Goal: Task Accomplishment & Management: Complete application form

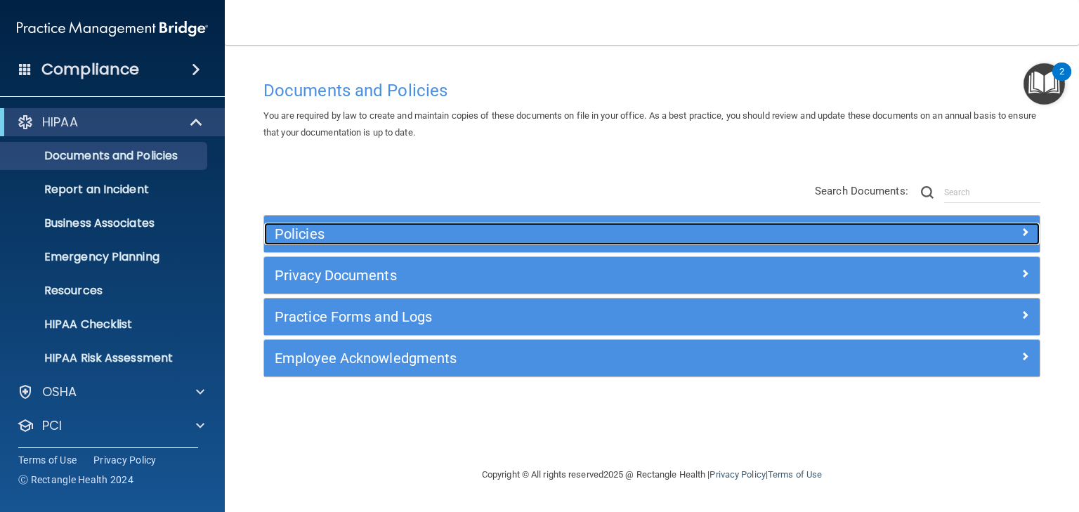
click at [304, 233] on h5 "Policies" at bounding box center [555, 233] width 561 height 15
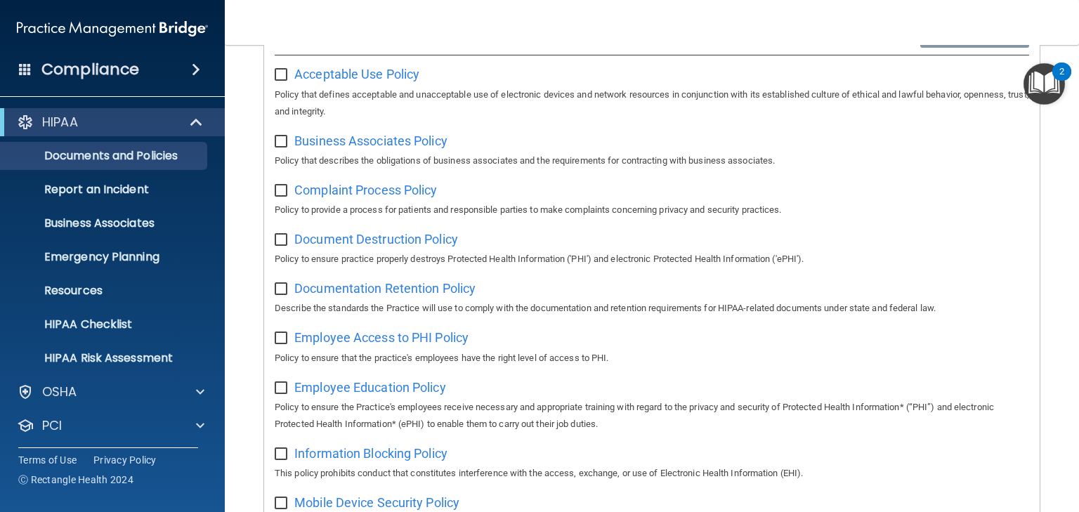
scroll to position [98, 0]
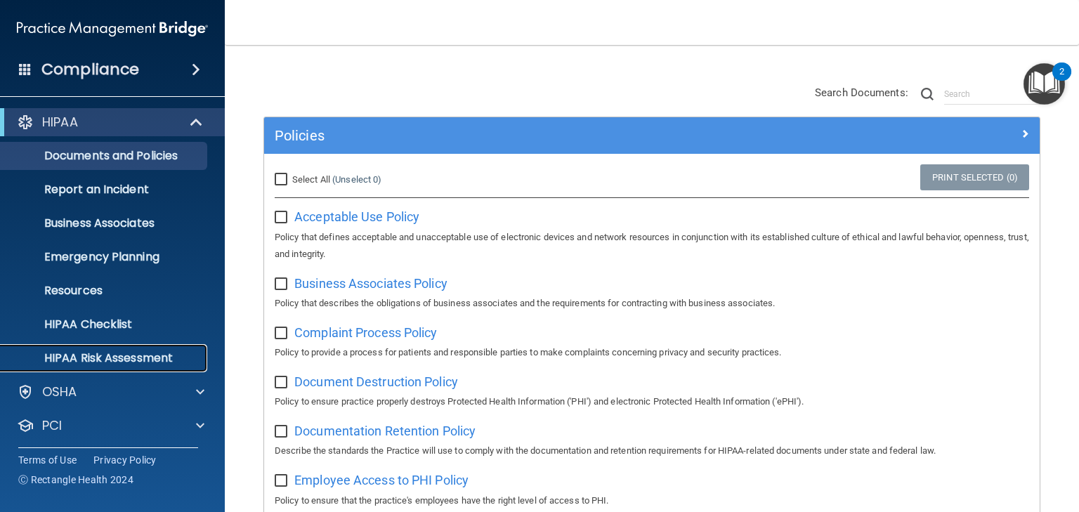
click at [112, 357] on p "HIPAA Risk Assessment" at bounding box center [105, 358] width 192 height 14
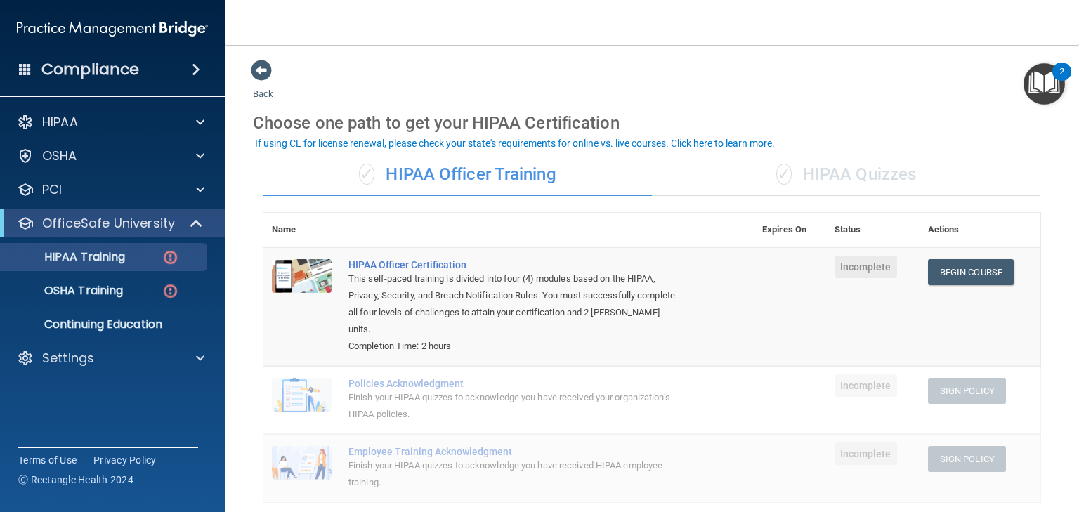
click at [827, 178] on div "✓ HIPAA Quizzes" at bounding box center [846, 175] width 389 height 42
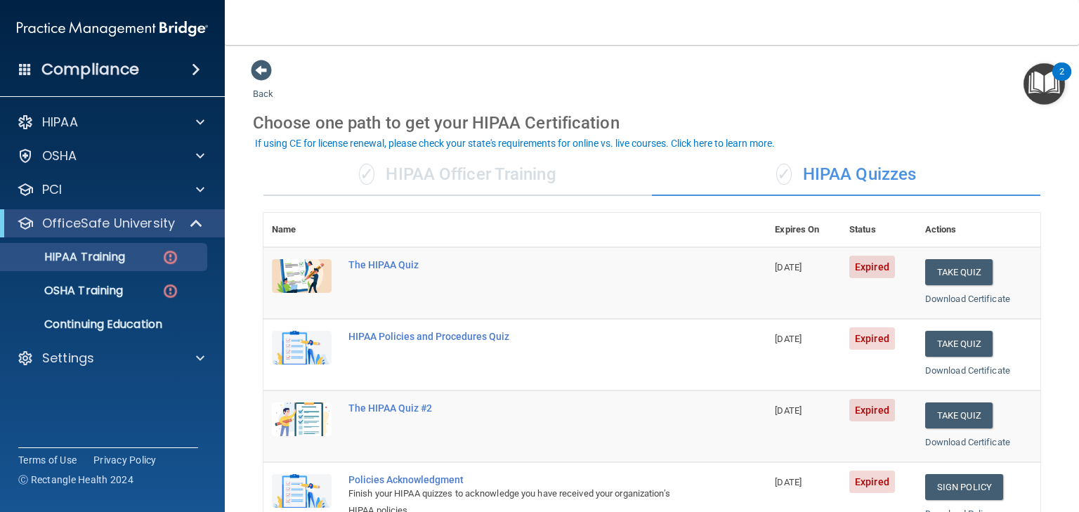
click at [494, 178] on div "✓ HIPAA Officer Training" at bounding box center [458, 175] width 389 height 42
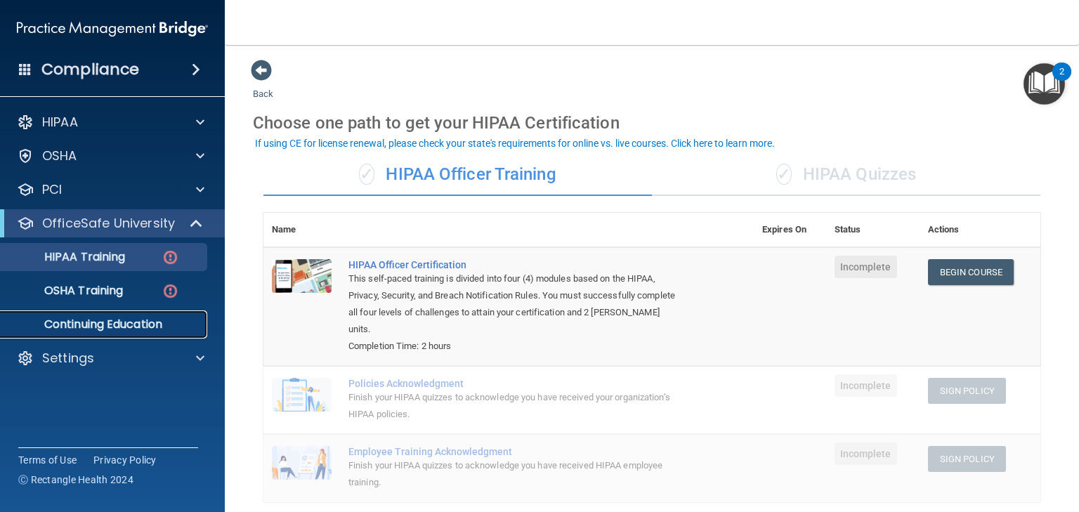
click at [108, 328] on p "Continuing Education" at bounding box center [105, 325] width 192 height 14
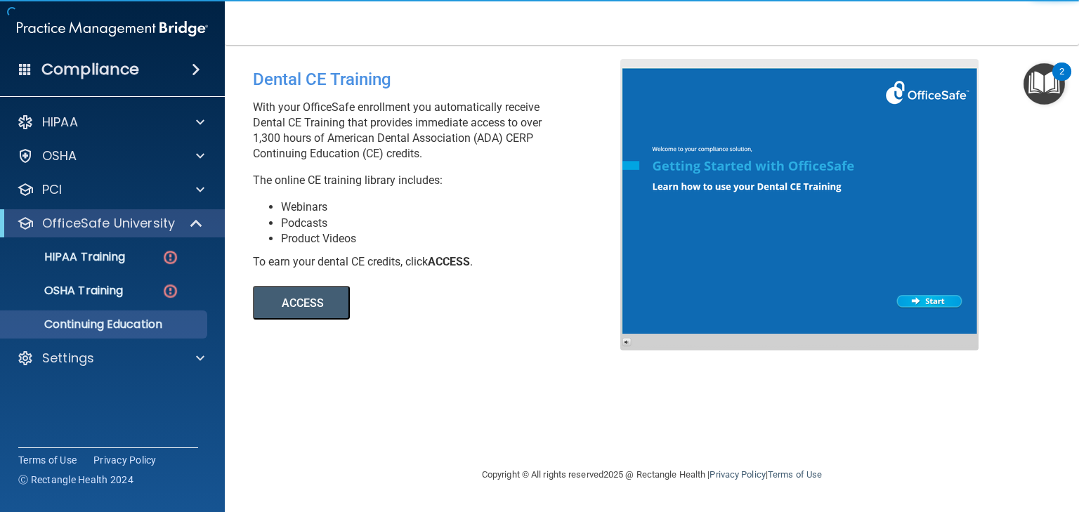
click at [315, 303] on button "ACCESS" at bounding box center [301, 303] width 97 height 34
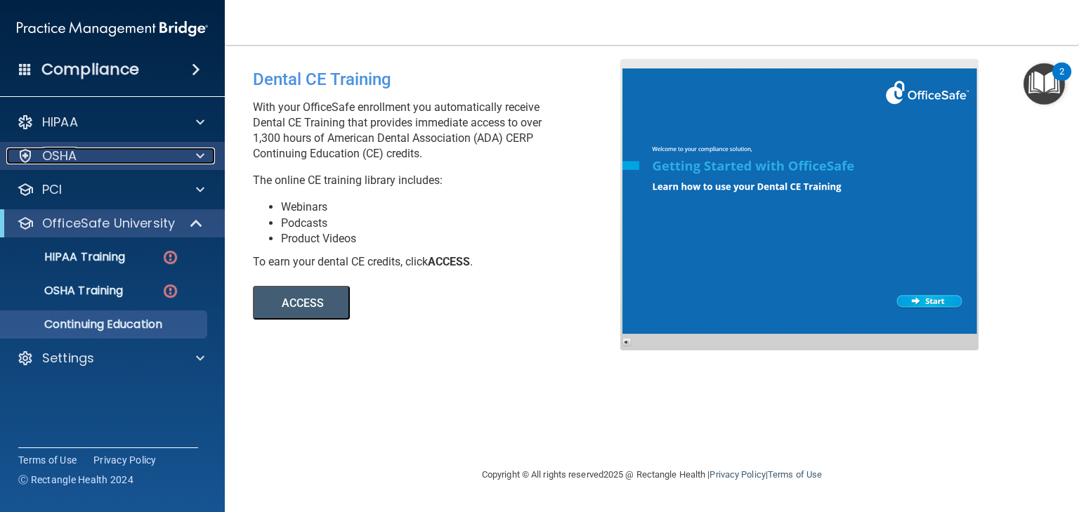
click at [63, 156] on p "OSHA" at bounding box center [59, 156] width 35 height 17
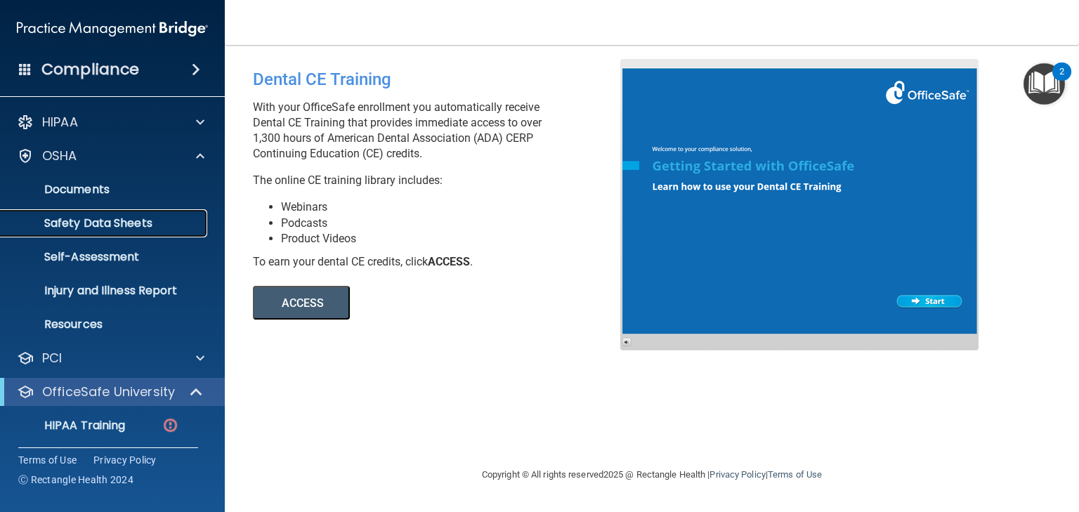
click at [90, 225] on p "Safety Data Sheets" at bounding box center [105, 223] width 192 height 14
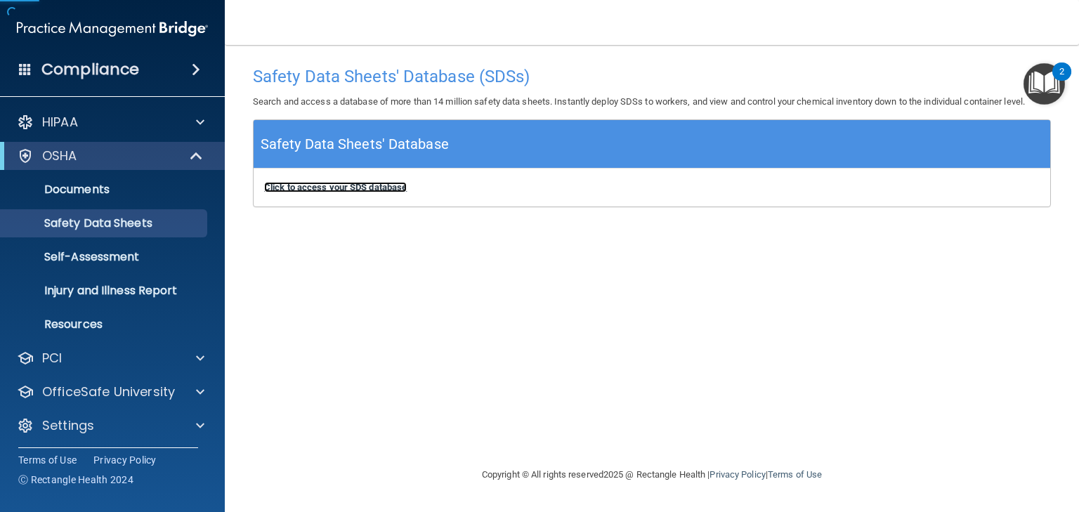
click at [317, 187] on b "Click to access your SDS database" at bounding box center [335, 187] width 143 height 11
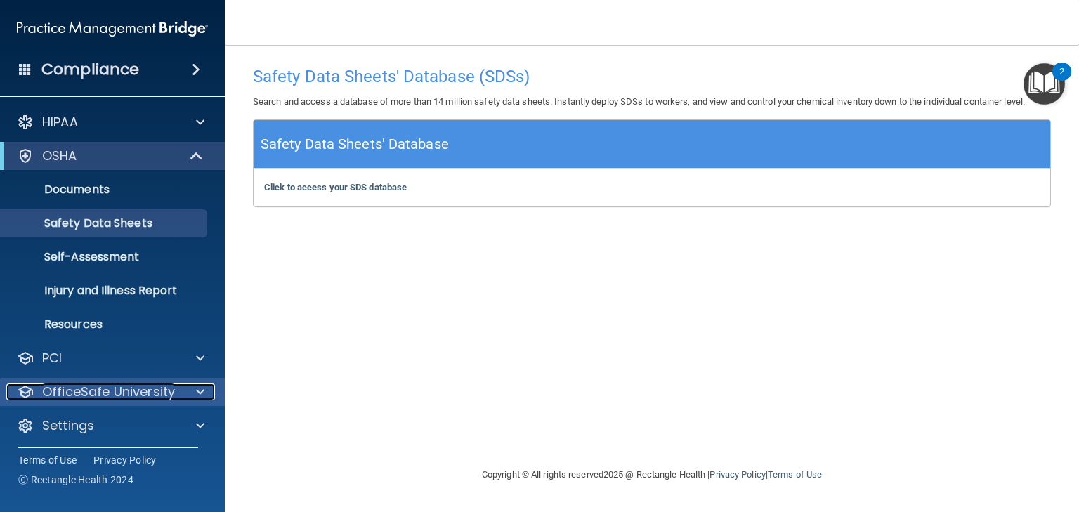
click at [82, 392] on p "OfficeSafe University" at bounding box center [108, 392] width 133 height 17
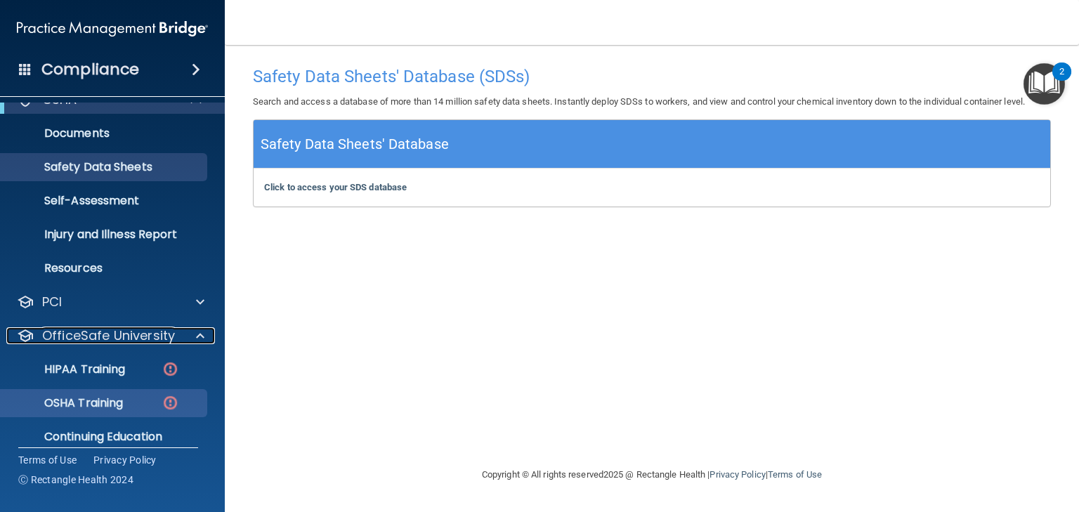
scroll to position [104, 0]
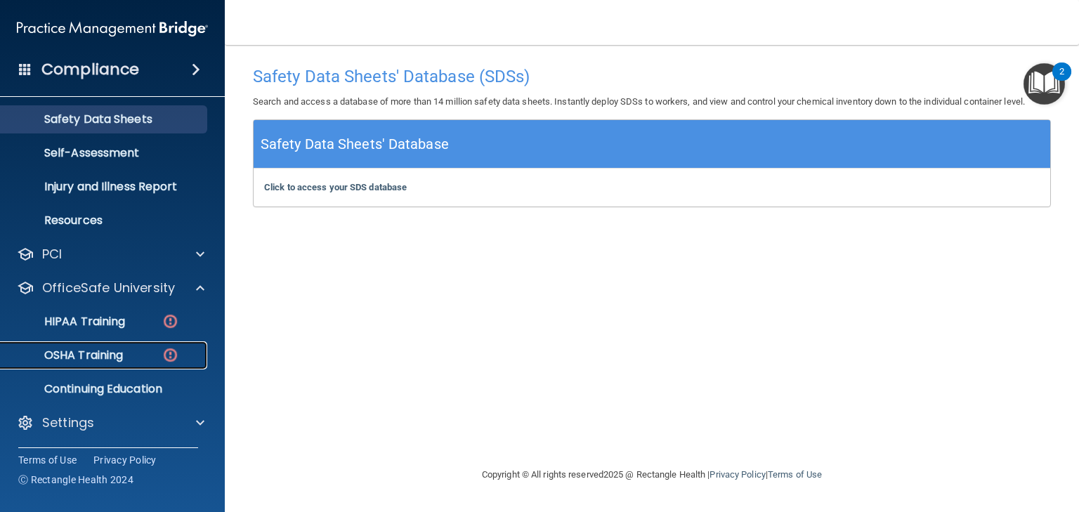
click at [92, 352] on p "OSHA Training" at bounding box center [66, 356] width 114 height 14
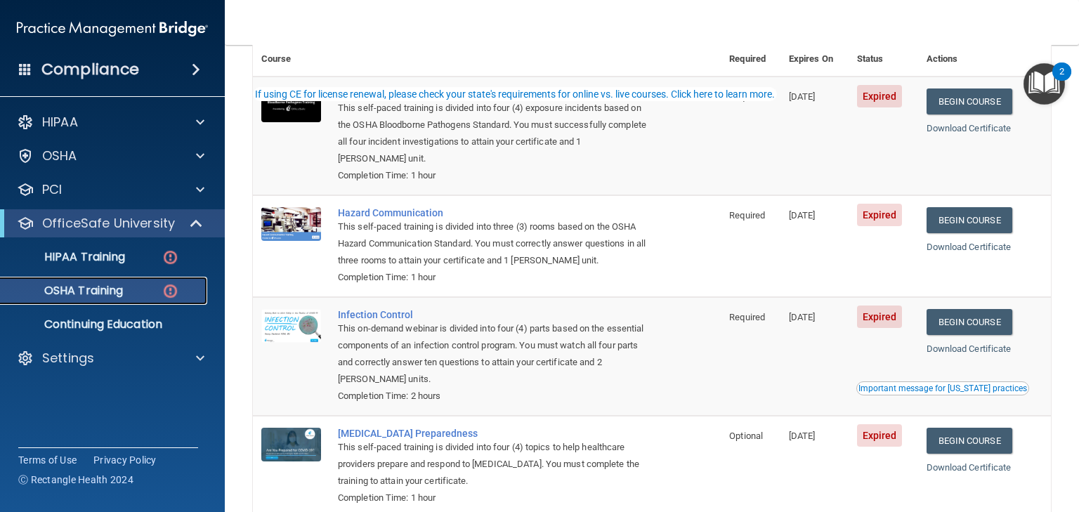
scroll to position [200, 0]
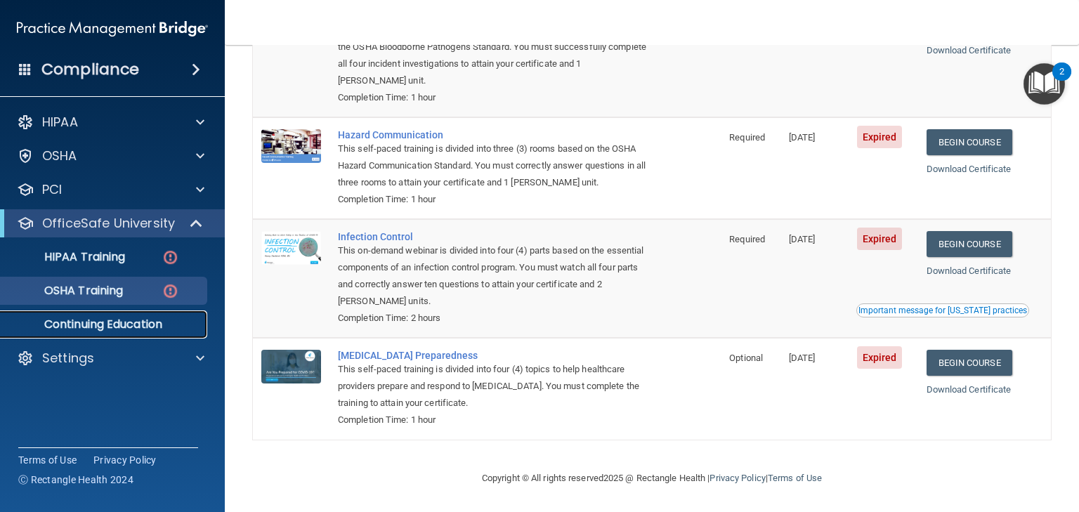
click at [99, 324] on p "Continuing Education" at bounding box center [105, 325] width 192 height 14
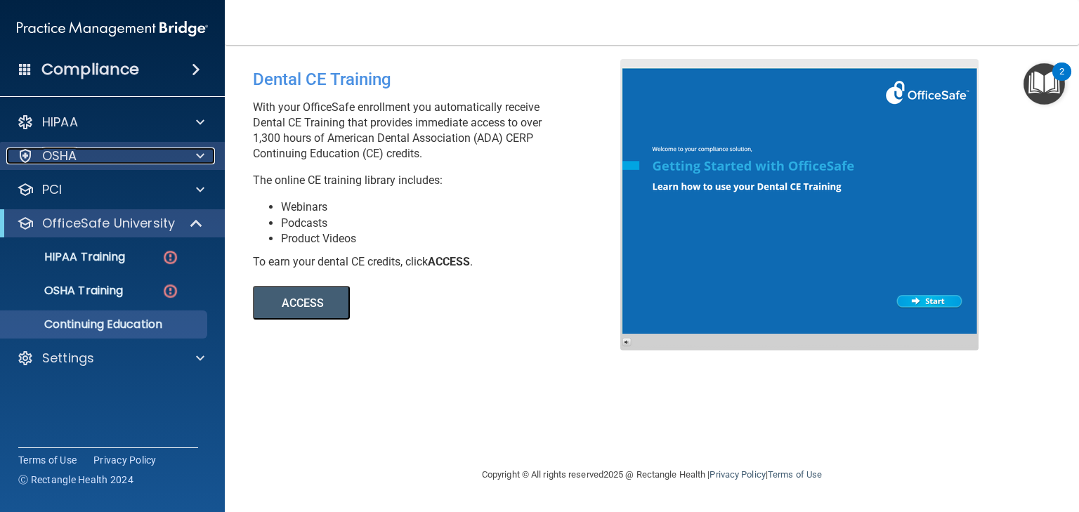
click at [73, 157] on p "OSHA" at bounding box center [59, 156] width 35 height 17
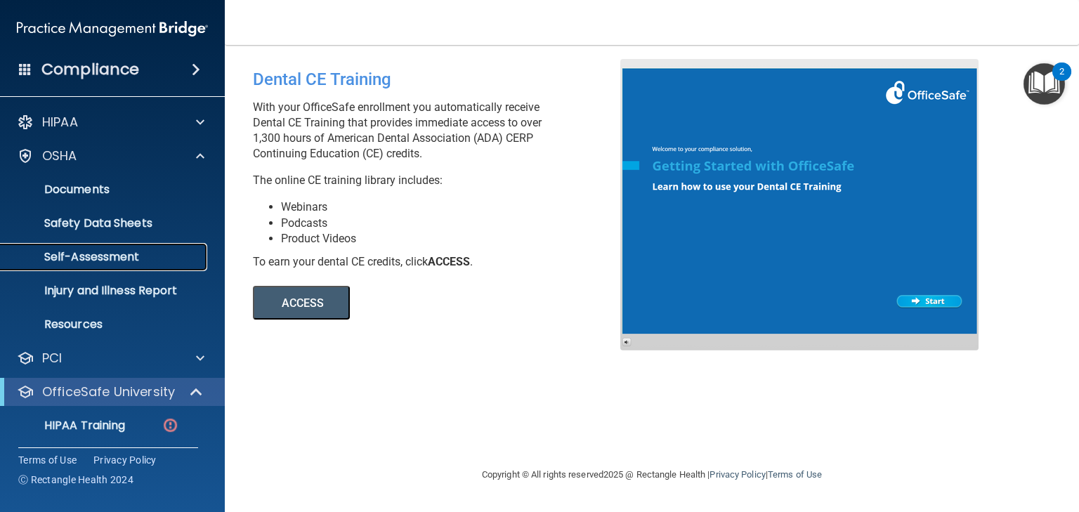
click at [88, 260] on p "Self-Assessment" at bounding box center [105, 257] width 192 height 14
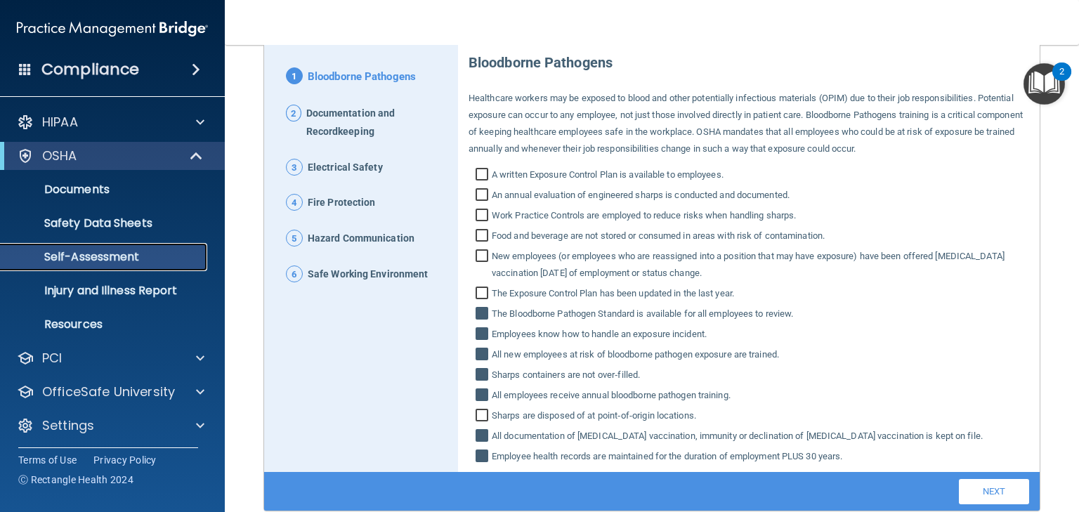
scroll to position [169, 0]
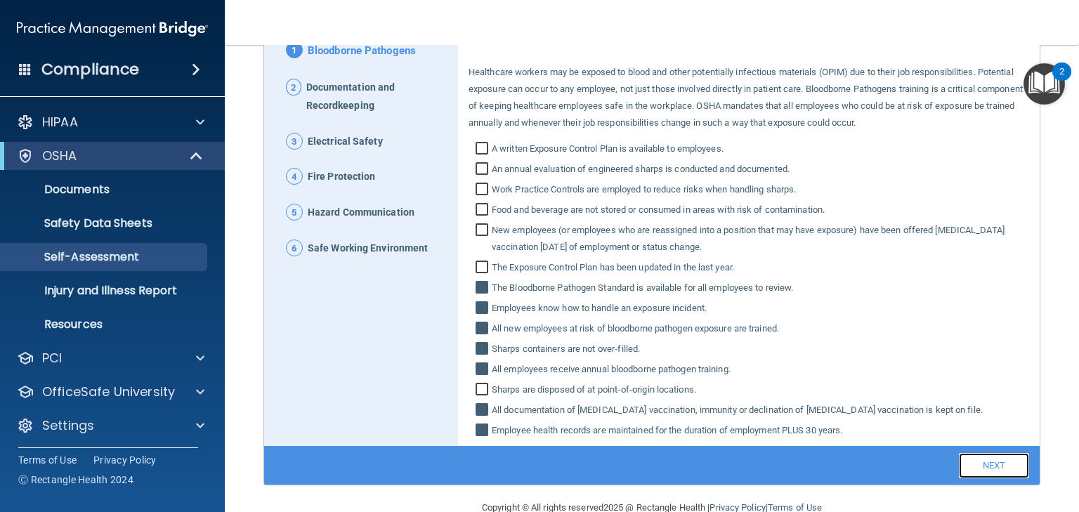
click at [978, 469] on link "Next" at bounding box center [994, 465] width 70 height 25
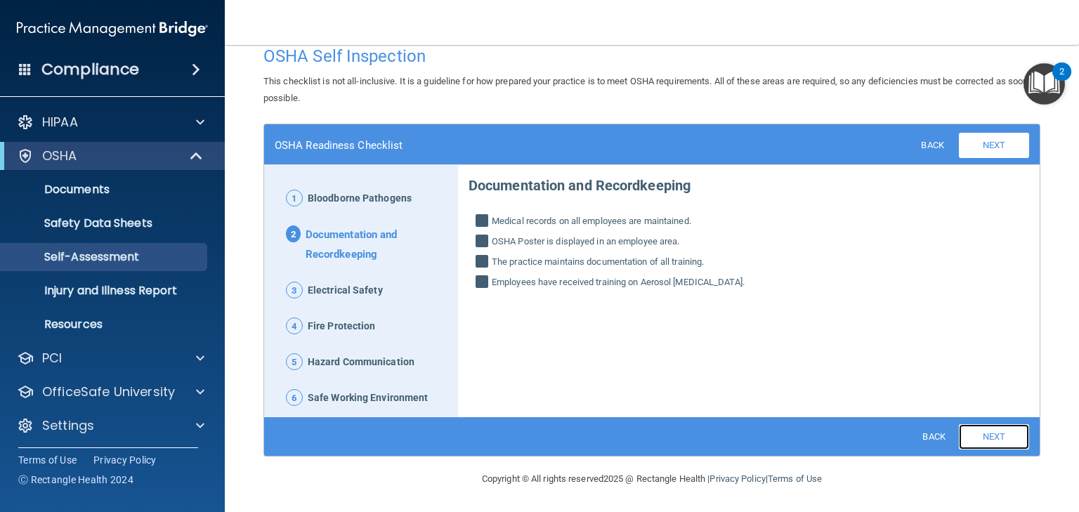
click at [970, 442] on link "Next" at bounding box center [994, 436] width 70 height 25
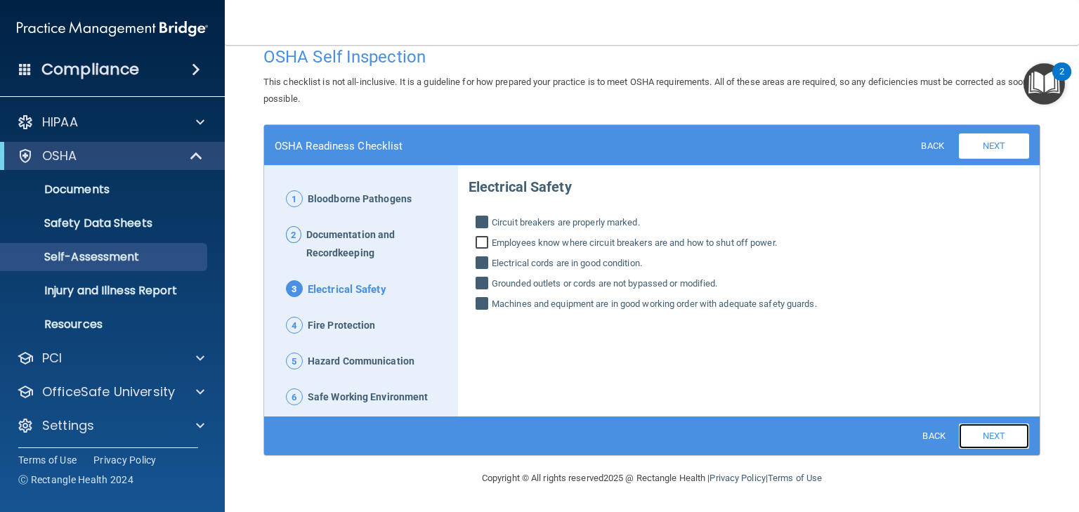
scroll to position [19, 0]
click at [968, 440] on link "Next" at bounding box center [994, 436] width 70 height 25
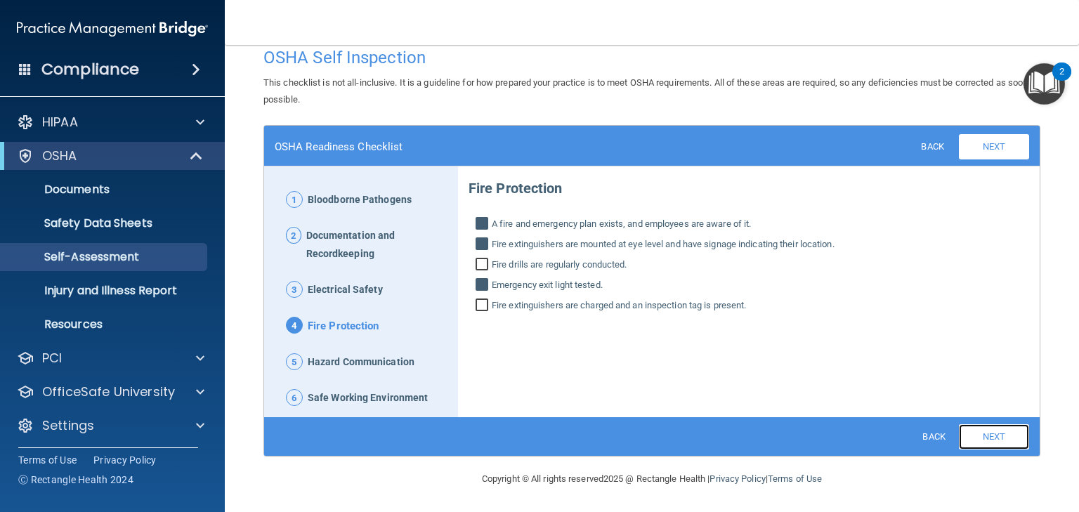
click at [968, 440] on link "Next" at bounding box center [994, 436] width 70 height 25
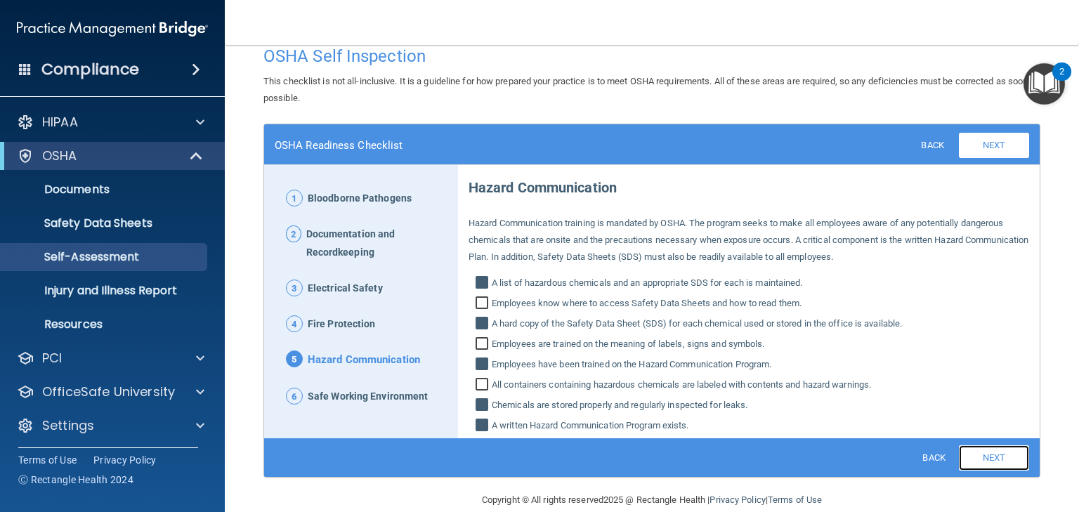
click at [975, 457] on link "Next" at bounding box center [994, 458] width 70 height 25
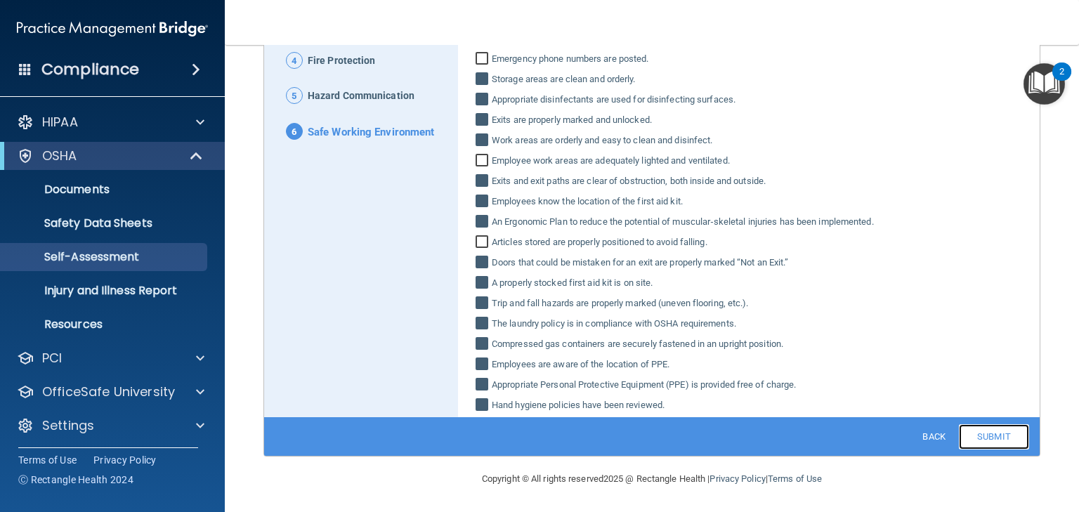
click at [975, 435] on link "Submit" at bounding box center [994, 436] width 70 height 25
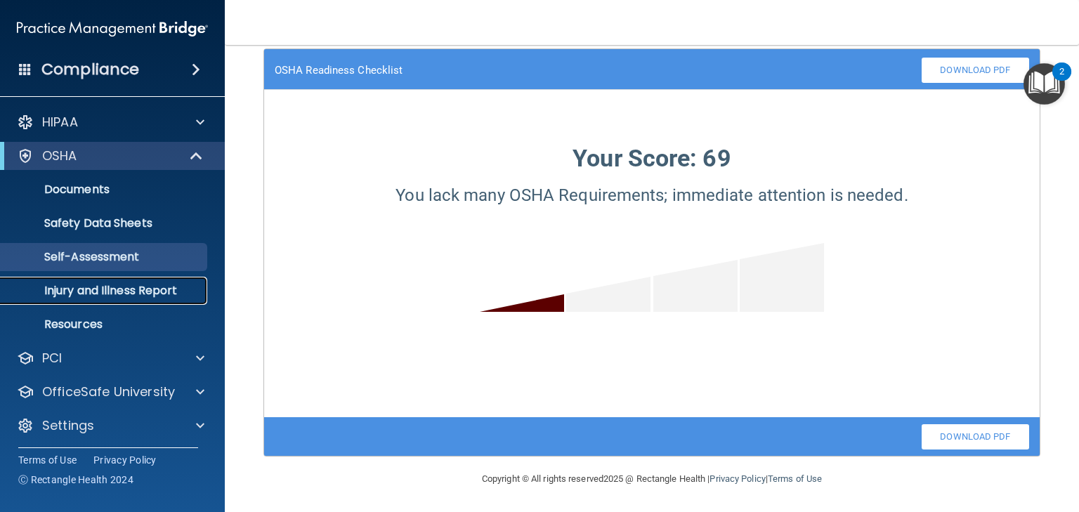
click at [135, 292] on p "Injury and Illness Report" at bounding box center [105, 291] width 192 height 14
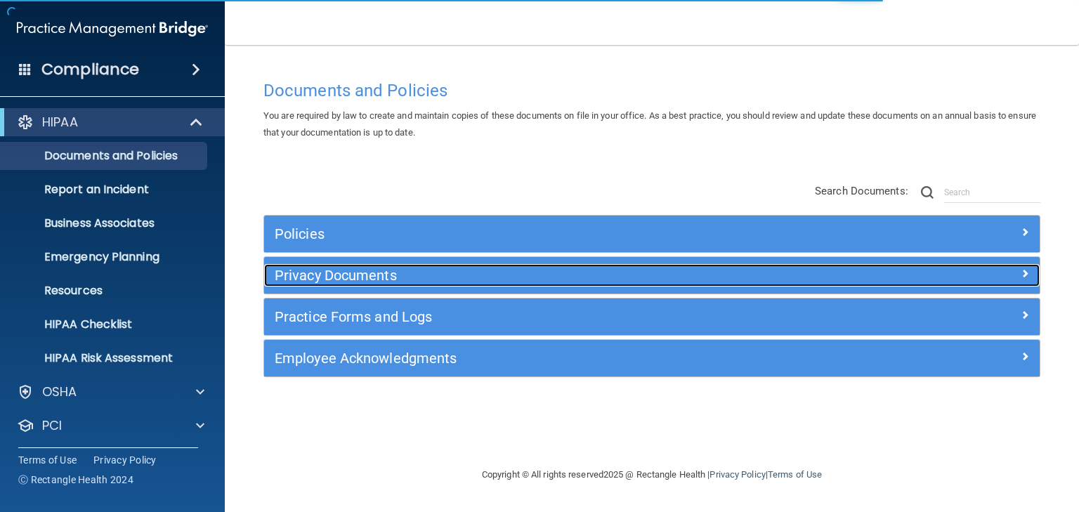
click at [306, 278] on h5 "Privacy Documents" at bounding box center [555, 275] width 561 height 15
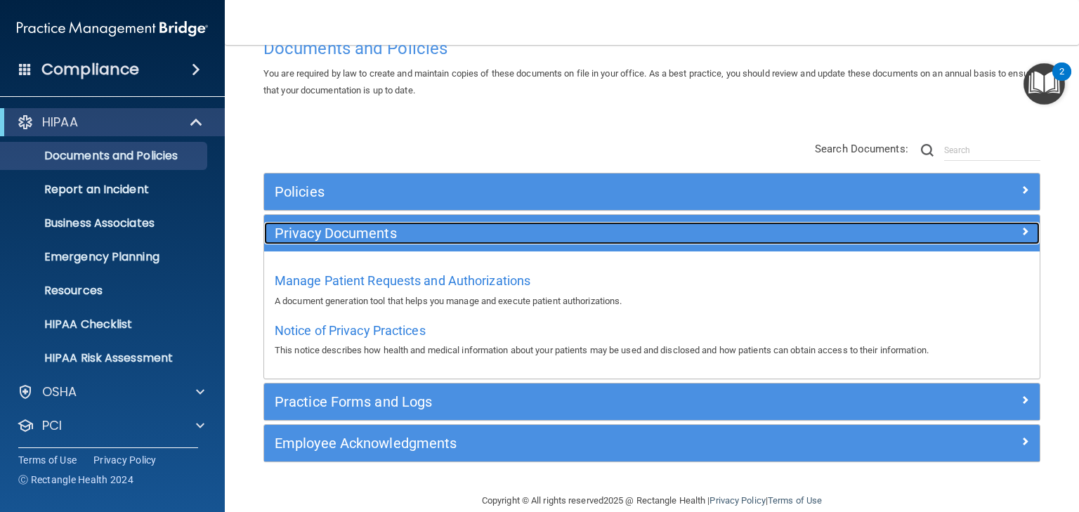
scroll to position [63, 0]
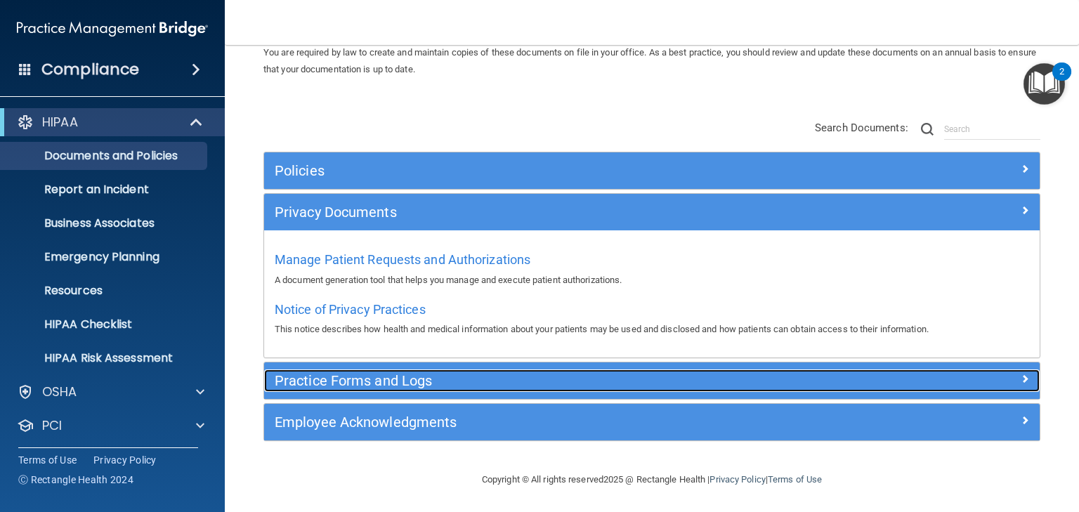
click at [375, 379] on h5 "Practice Forms and Logs" at bounding box center [555, 380] width 561 height 15
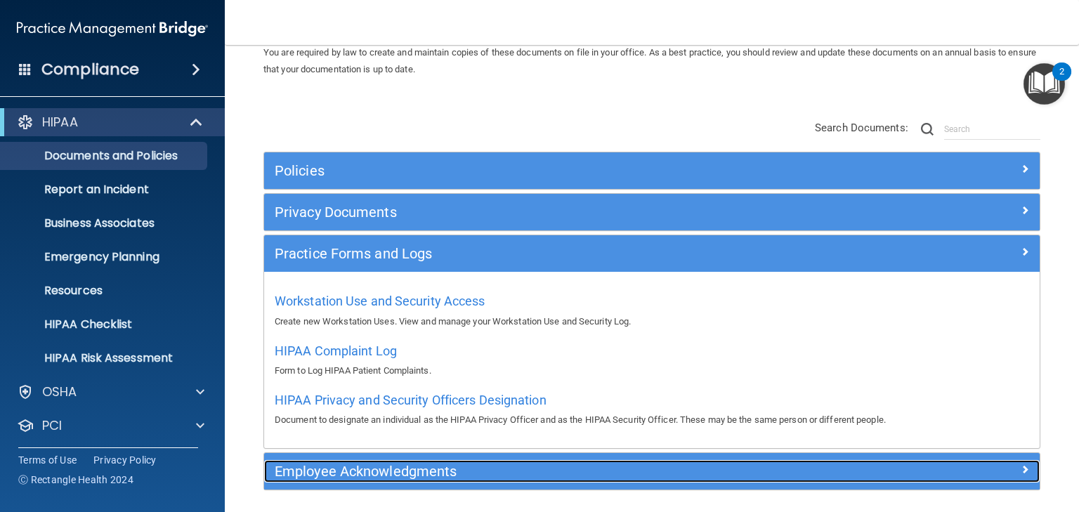
click at [325, 475] on h5 "Employee Acknowledgments" at bounding box center [555, 471] width 561 height 15
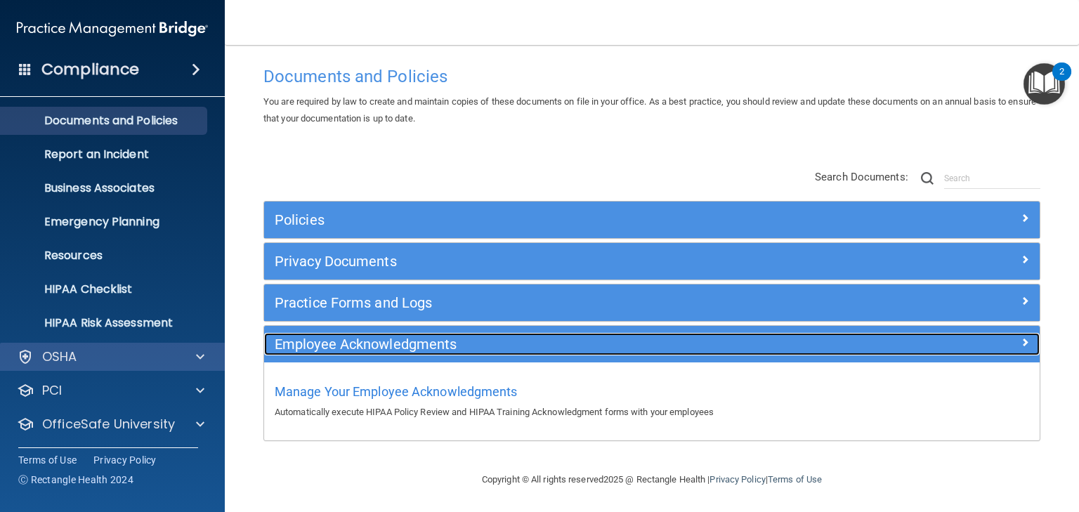
scroll to position [70, 0]
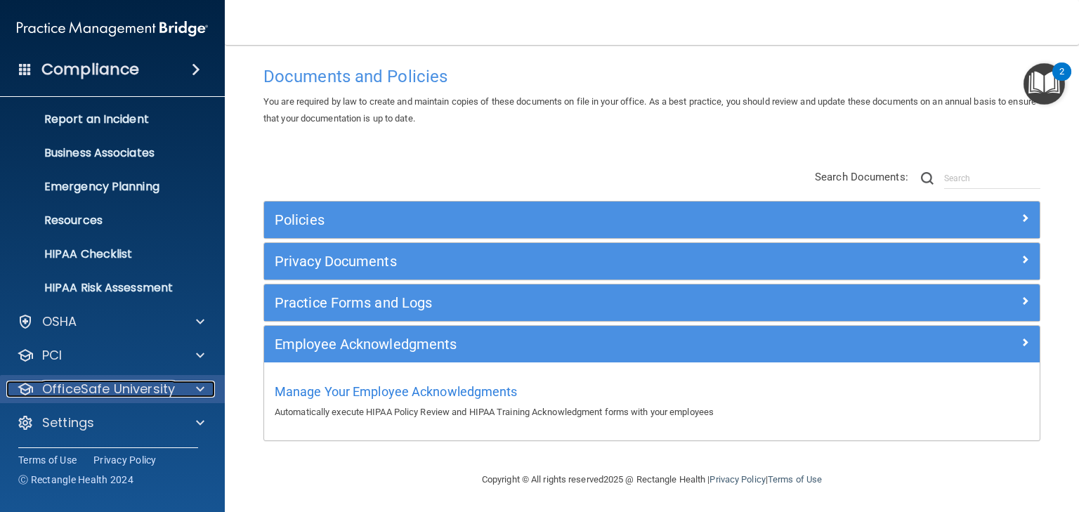
click at [113, 390] on p "OfficeSafe University" at bounding box center [108, 389] width 133 height 17
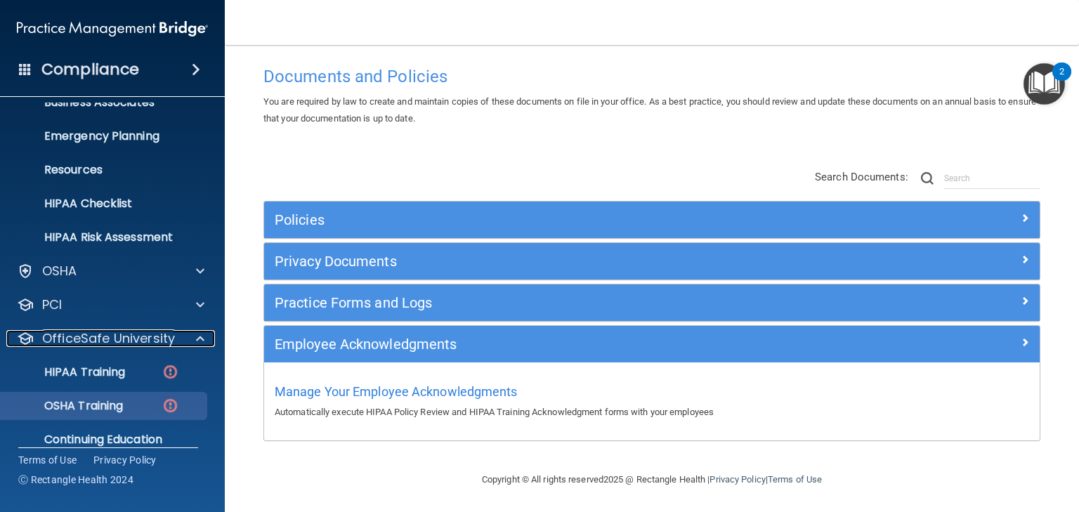
scroll to position [171, 0]
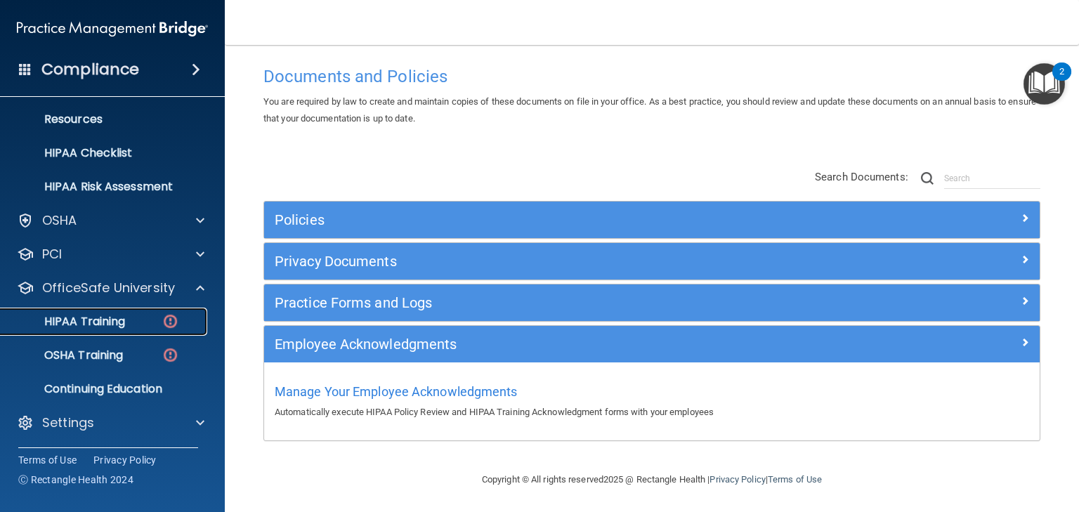
click at [104, 321] on p "HIPAA Training" at bounding box center [67, 322] width 116 height 14
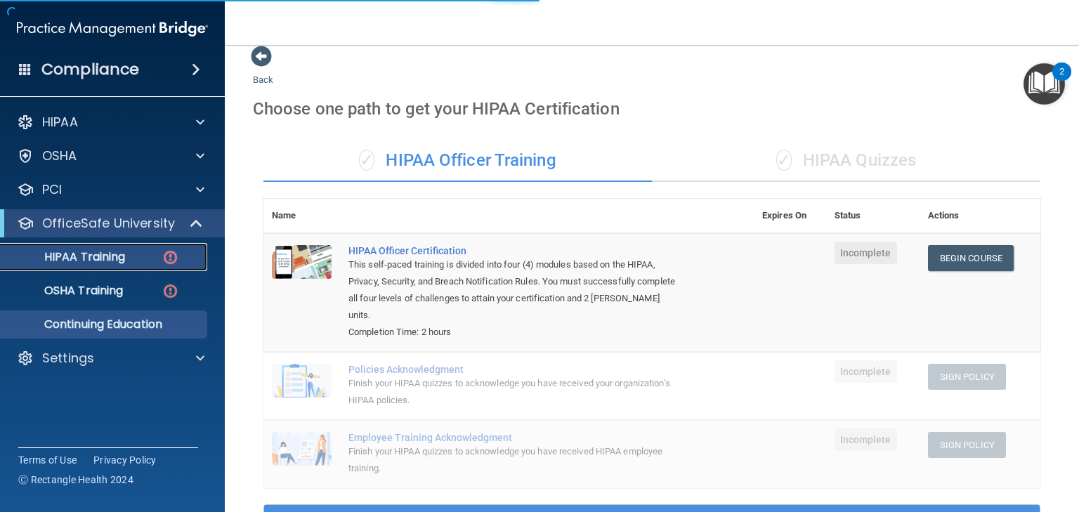
scroll to position [442, 0]
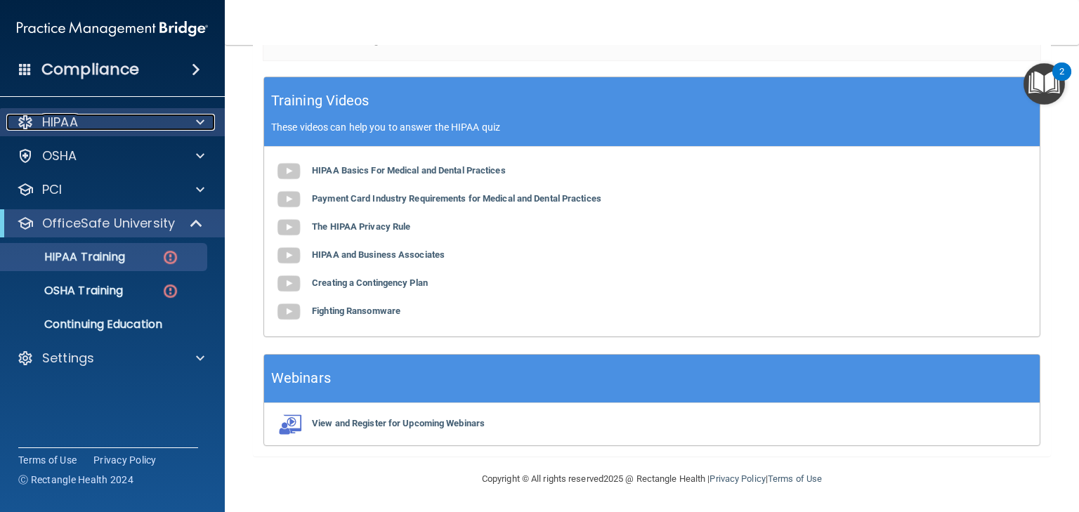
click at [52, 126] on p "HIPAA" at bounding box center [60, 122] width 36 height 17
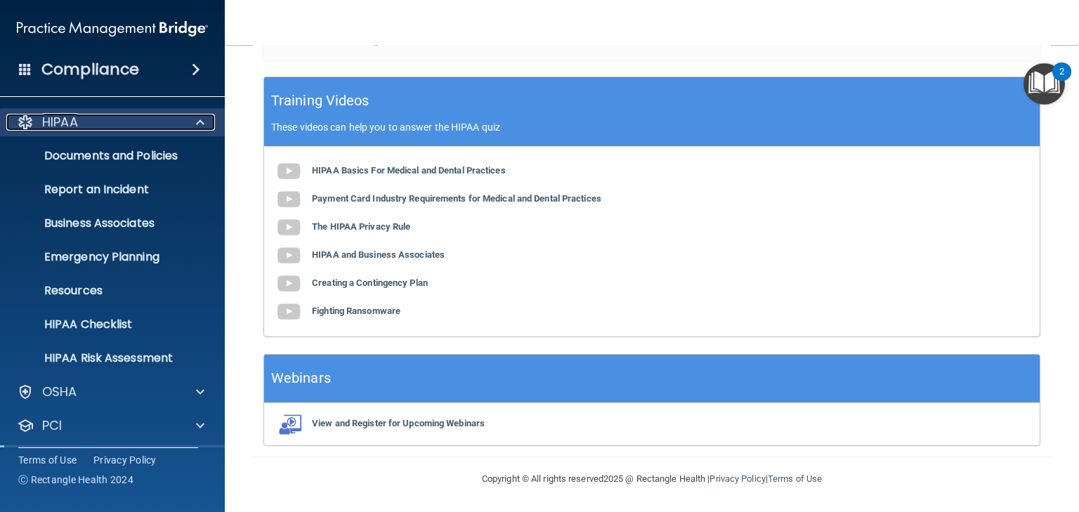
click at [58, 126] on p "HIPAA" at bounding box center [60, 122] width 36 height 17
